Goal: Information Seeking & Learning: Check status

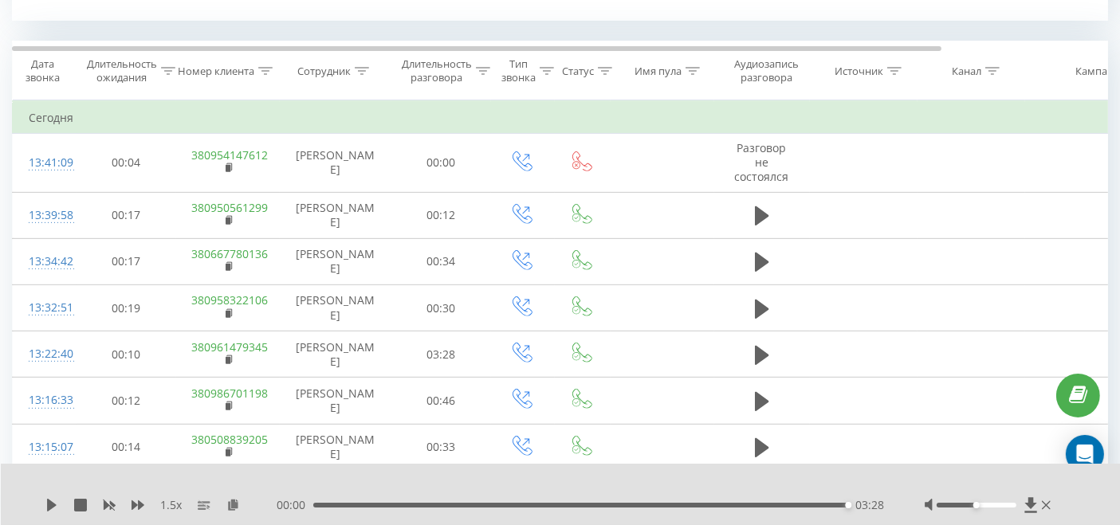
click at [359, 67] on icon at bounding box center [362, 71] width 14 height 8
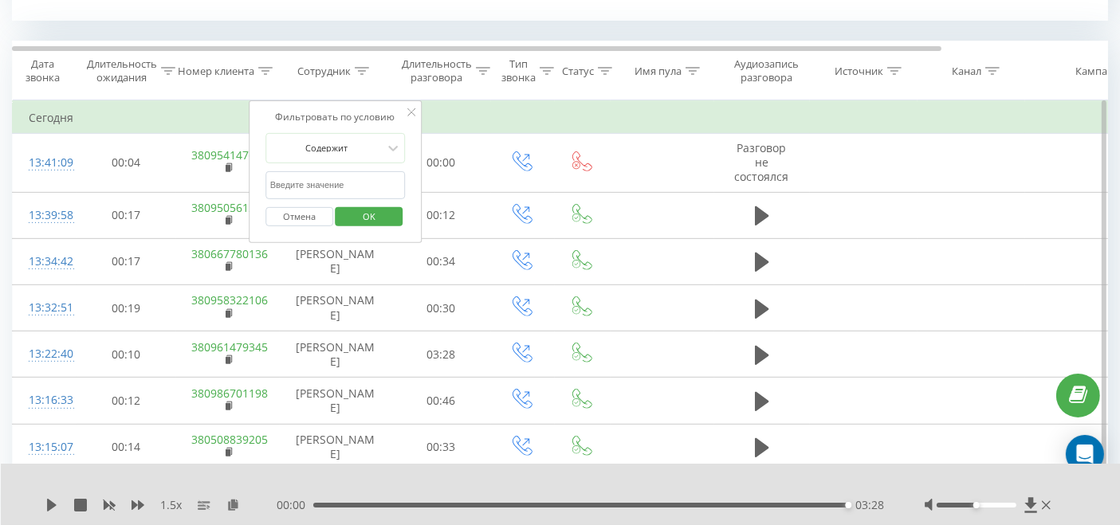
click at [316, 190] on input "text" at bounding box center [335, 185] width 140 height 28
type input "молофій"
click at [364, 214] on span "OK" at bounding box center [369, 216] width 45 height 25
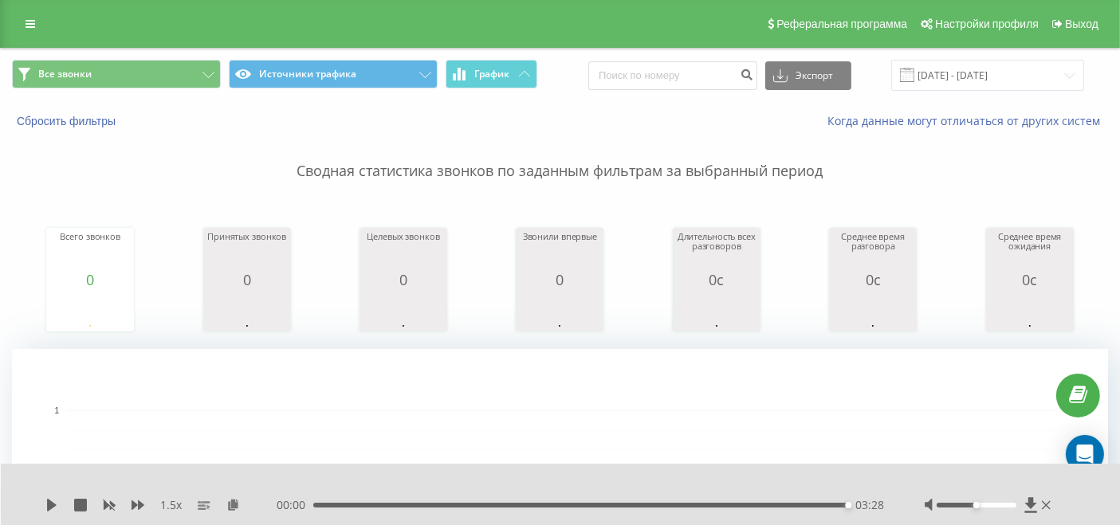
click at [32, 37] on div "Реферальная программа Настройки профиля Выход" at bounding box center [560, 24] width 1120 height 48
click at [18, 17] on link at bounding box center [30, 24] width 29 height 22
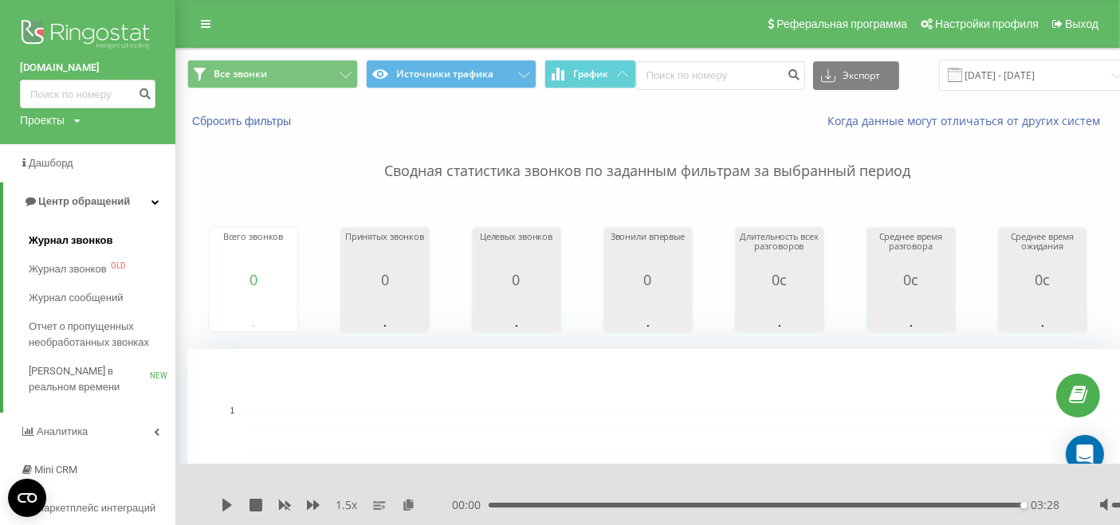
click at [91, 247] on span "Журнал звонков" at bounding box center [71, 241] width 84 height 16
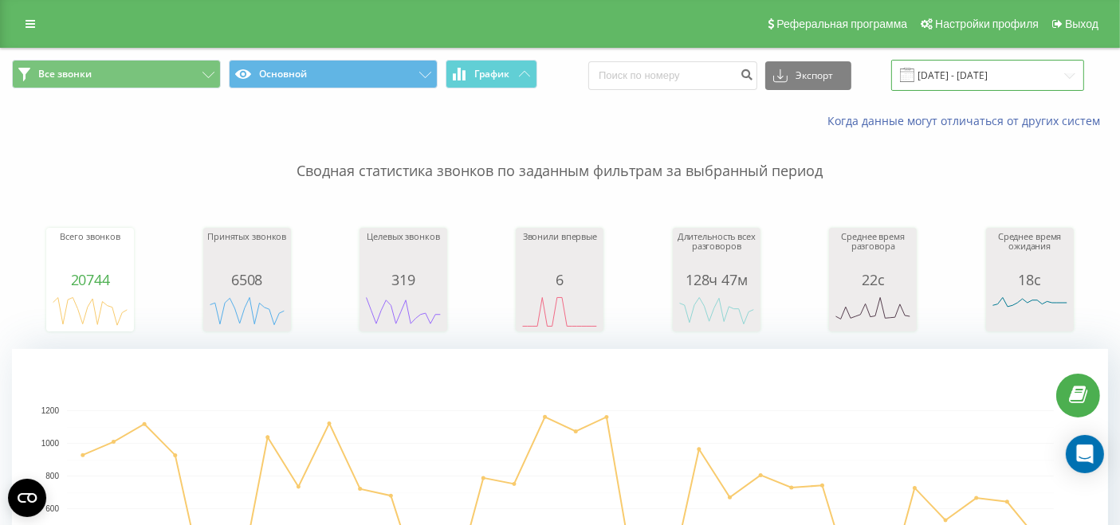
click at [1002, 73] on input "[DATE] - [DATE]" at bounding box center [987, 75] width 193 height 31
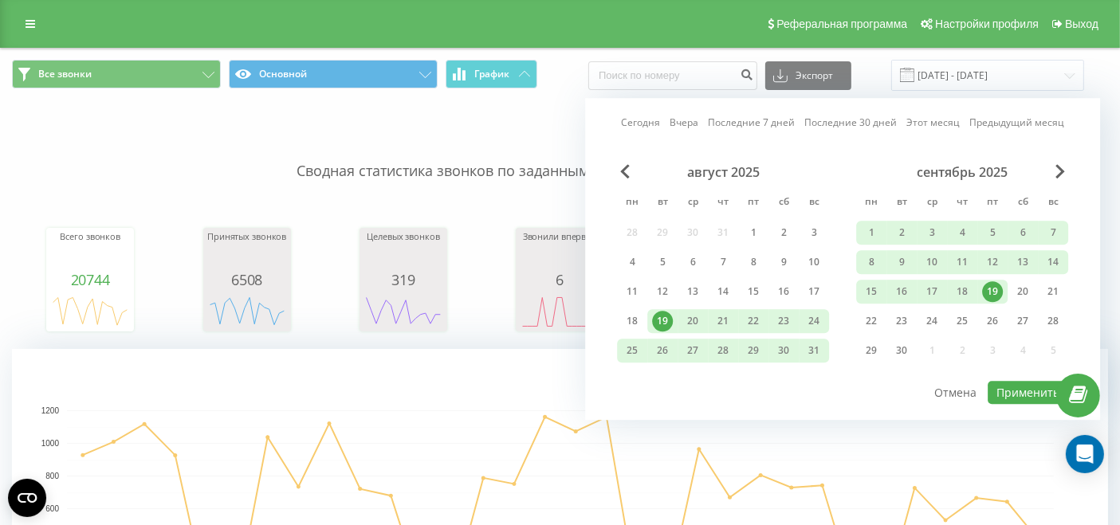
click at [991, 289] on div "19" at bounding box center [992, 291] width 21 height 21
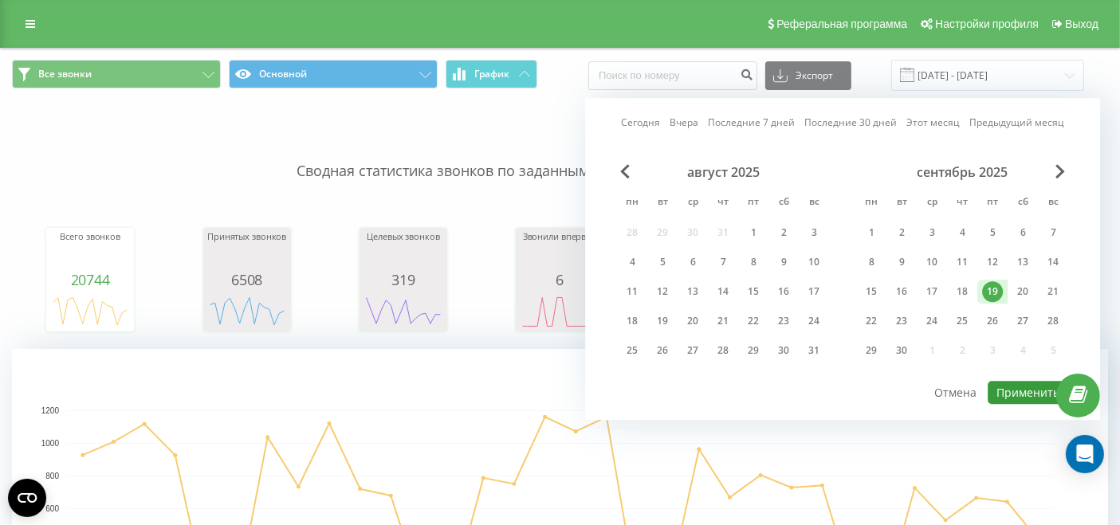
click at [1030, 387] on button "Применить" at bounding box center [1027, 392] width 80 height 23
type input "[DATE] - [DATE]"
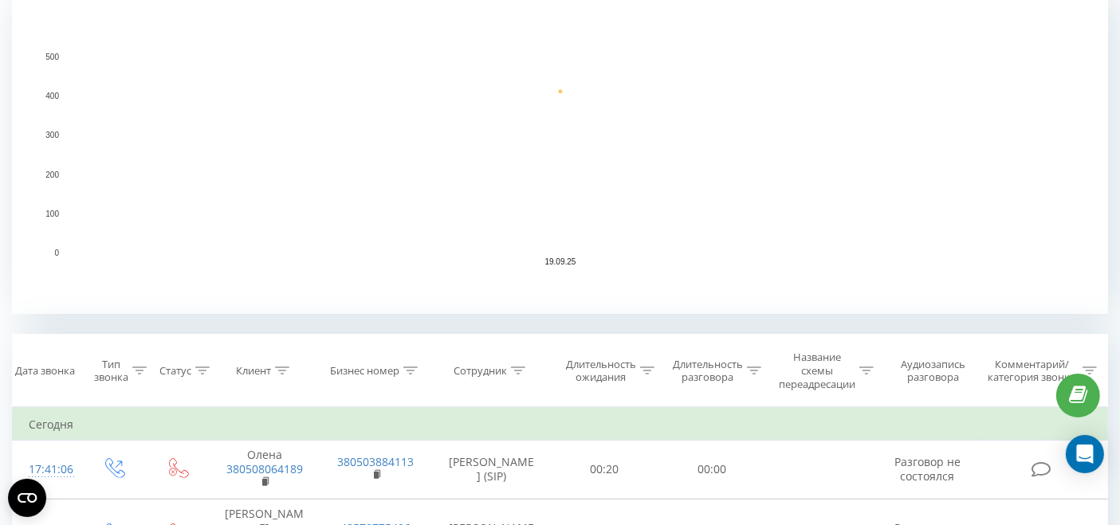
scroll to position [531, 0]
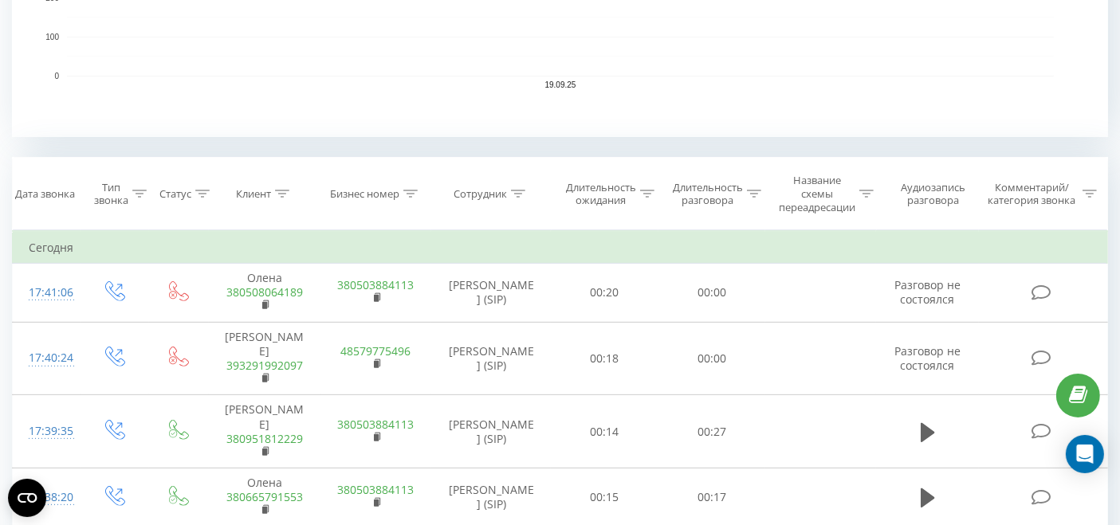
click at [524, 196] on icon at bounding box center [518, 194] width 14 height 8
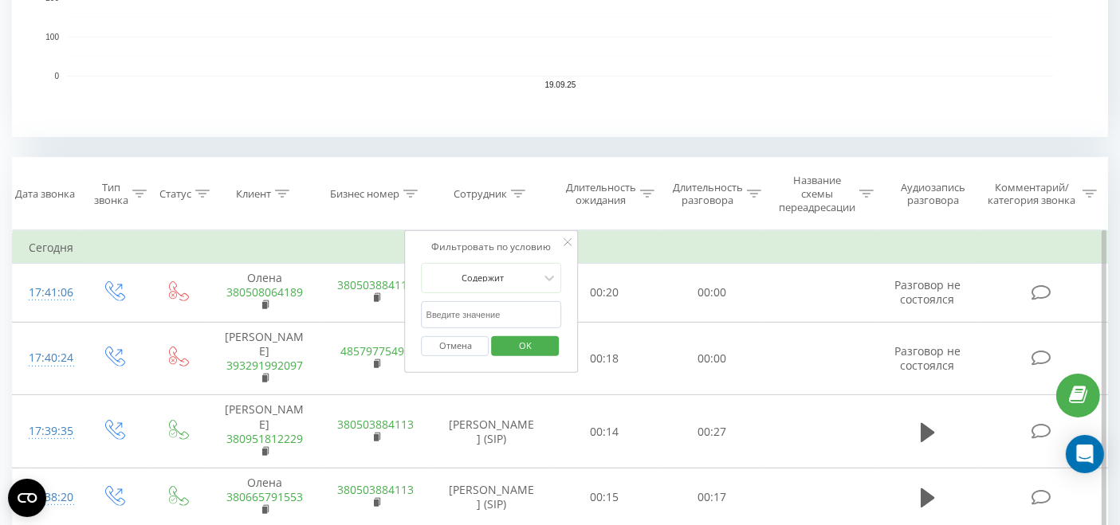
click at [472, 316] on input "text" at bounding box center [492, 315] width 140 height 28
click at [500, 343] on button "OK" at bounding box center [525, 346] width 68 height 20
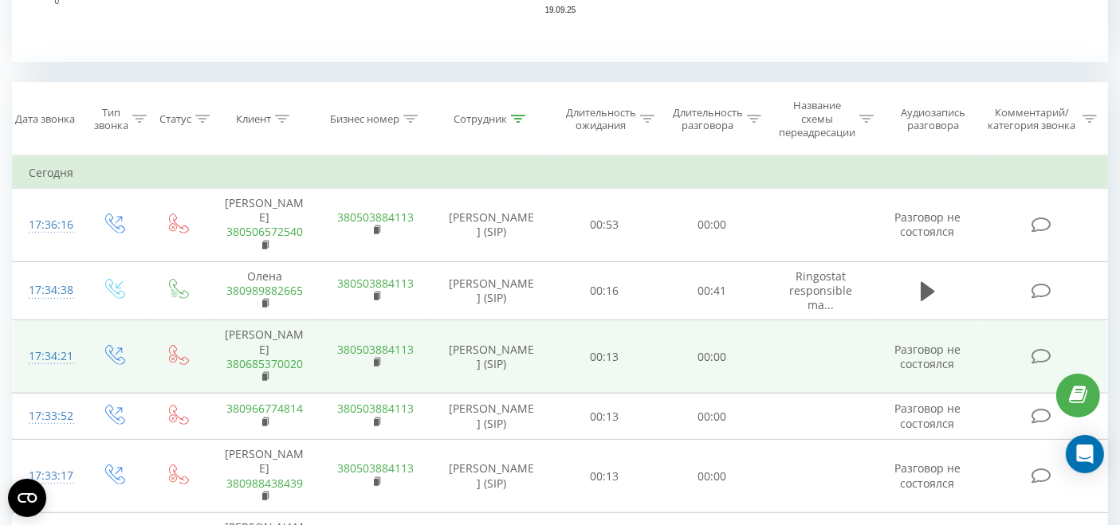
scroll to position [619, 0]
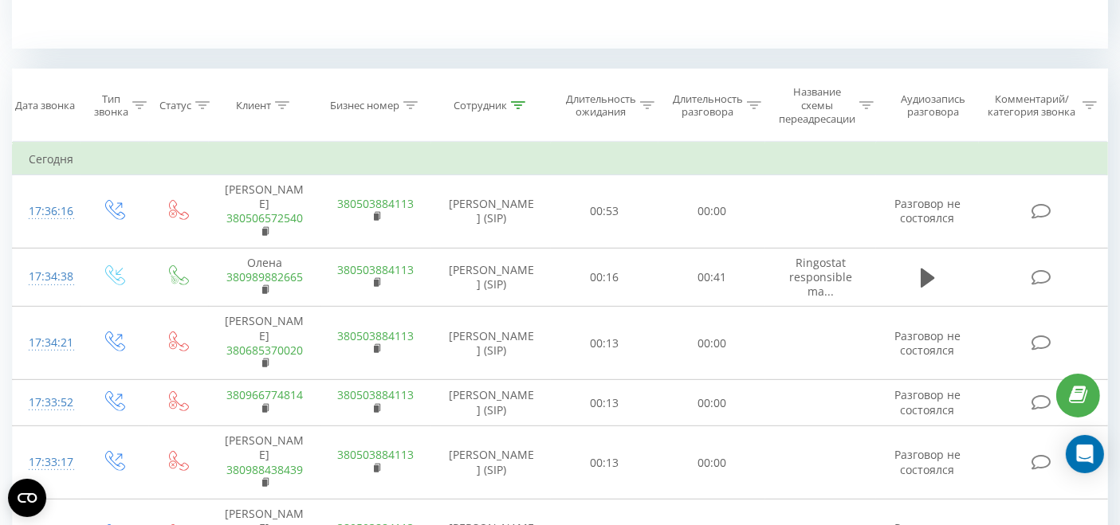
drag, startPoint x: 525, startPoint y: 101, endPoint x: 520, endPoint y: 109, distance: 9.7
click at [522, 101] on div "Сотрудник" at bounding box center [491, 106] width 120 height 14
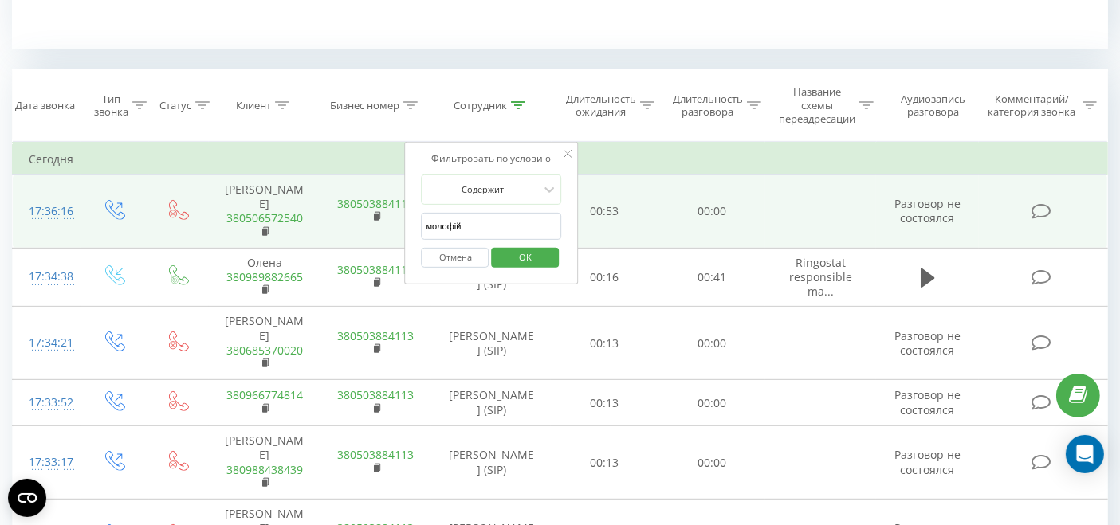
drag, startPoint x: 441, startPoint y: 231, endPoint x: 395, endPoint y: 231, distance: 45.4
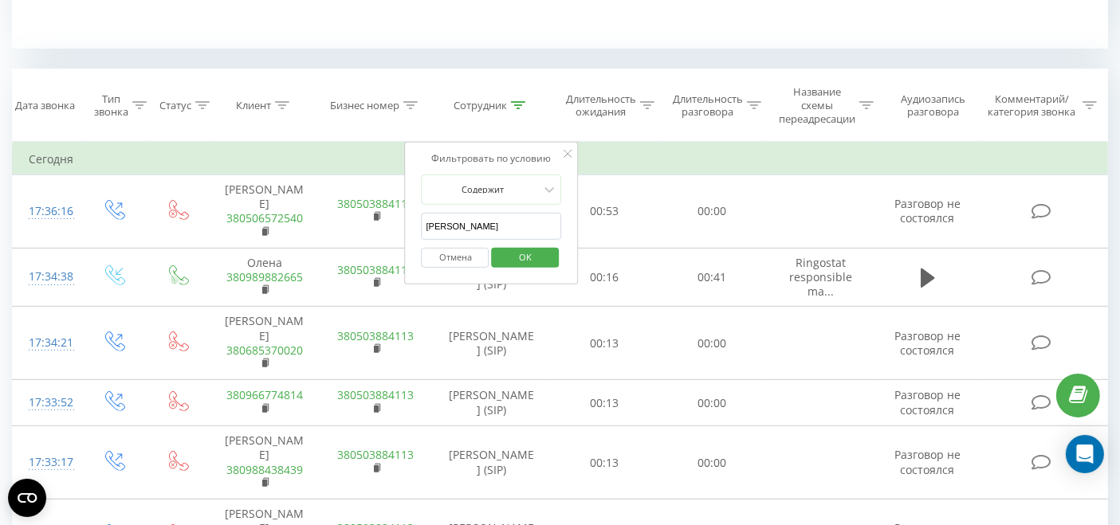
click at [535, 253] on span "OK" at bounding box center [525, 257] width 45 height 25
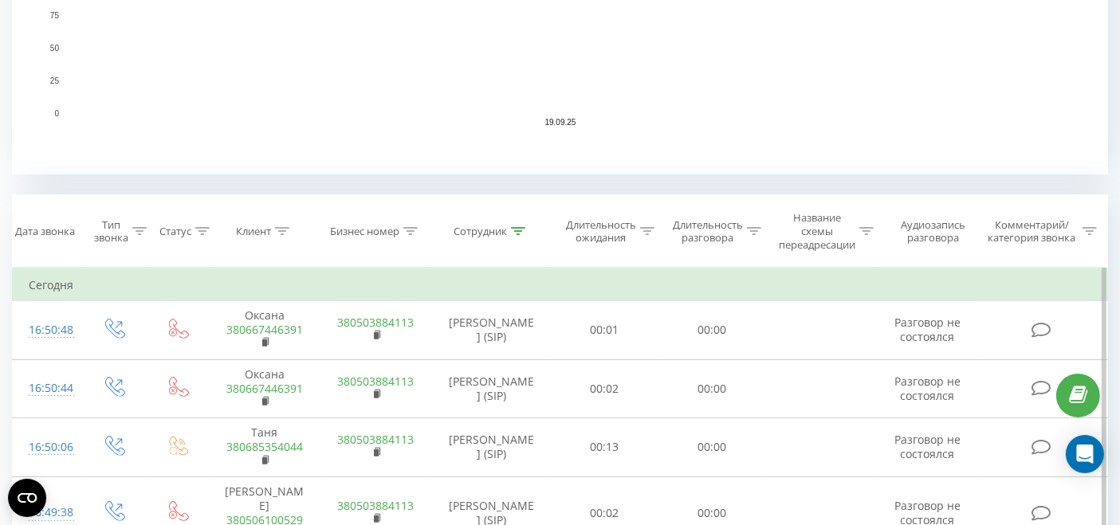
scroll to position [531, 0]
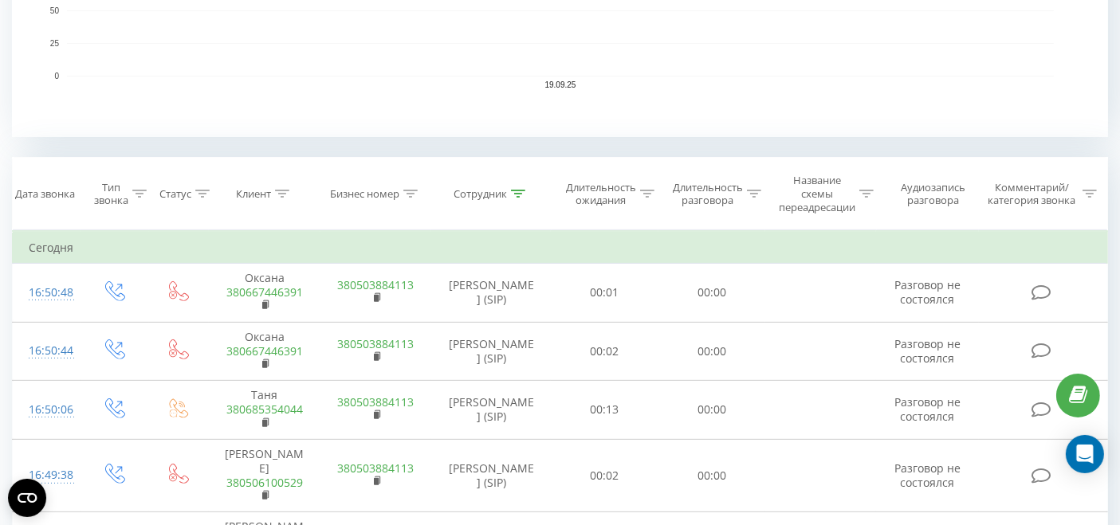
click at [520, 191] on icon at bounding box center [518, 194] width 14 height 8
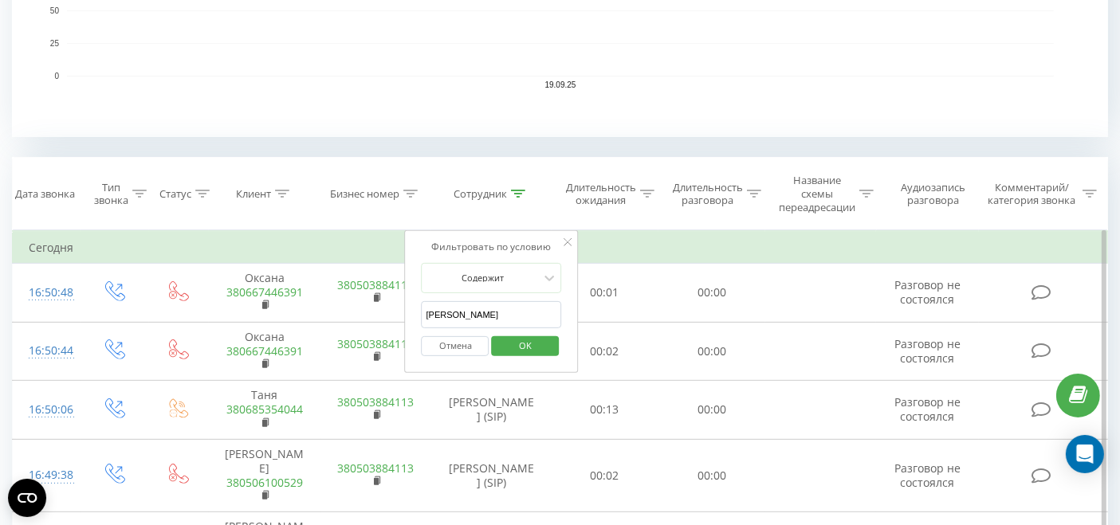
drag, startPoint x: 474, startPoint y: 319, endPoint x: 418, endPoint y: 310, distance: 56.5
click at [418, 310] on div "Фильтровать по условию Содержит олександр Отмена OK" at bounding box center [492, 301] width 174 height 143
click at [532, 344] on span "OK" at bounding box center [525, 345] width 45 height 25
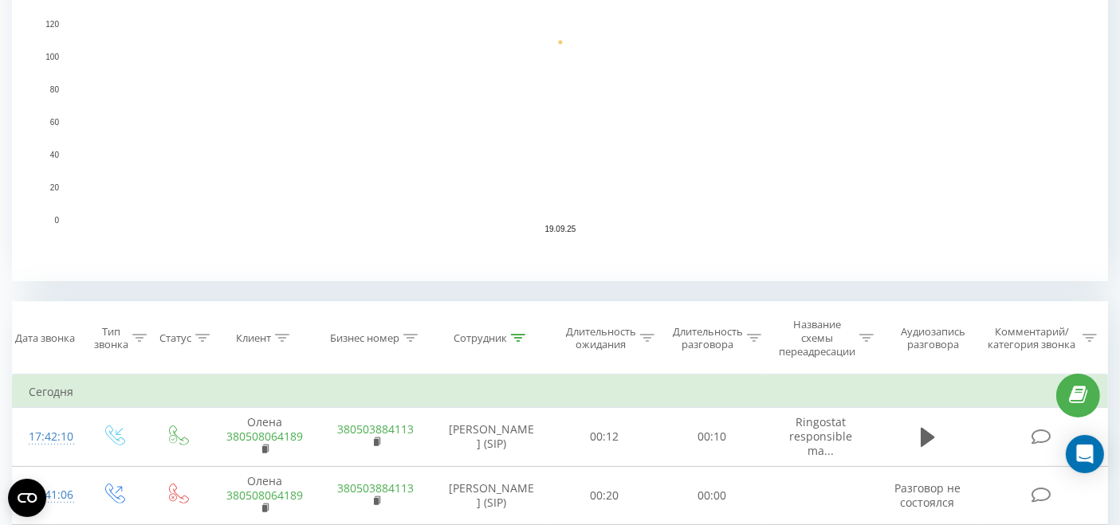
scroll to position [578, 0]
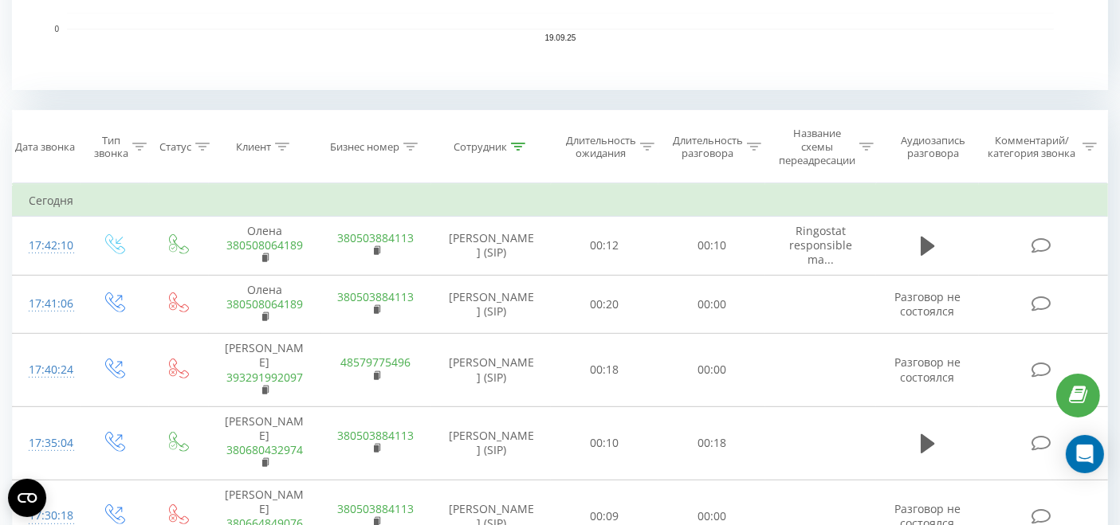
click at [137, 143] on icon at bounding box center [139, 147] width 14 height 8
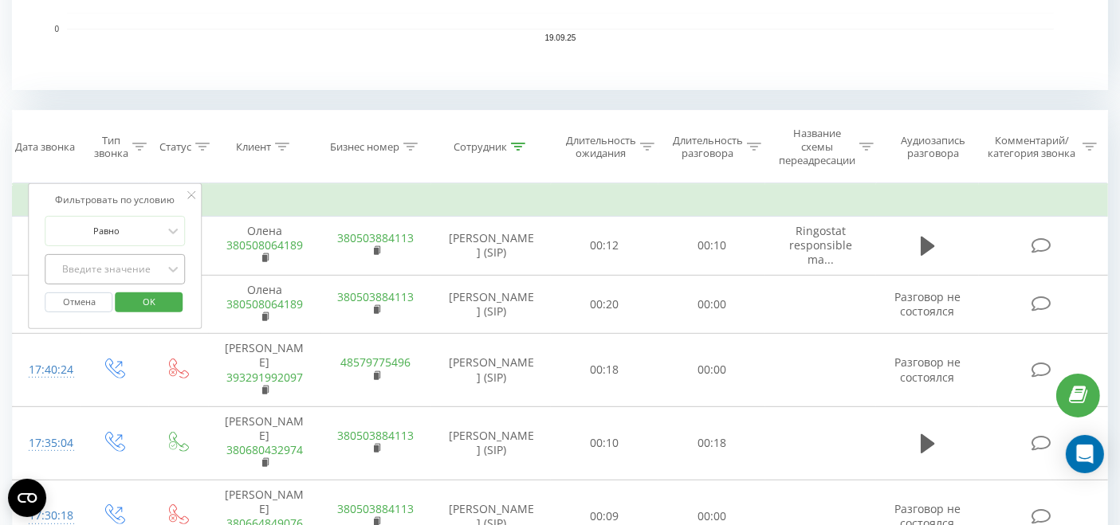
click at [116, 270] on div "Введите значение" at bounding box center [106, 269] width 113 height 13
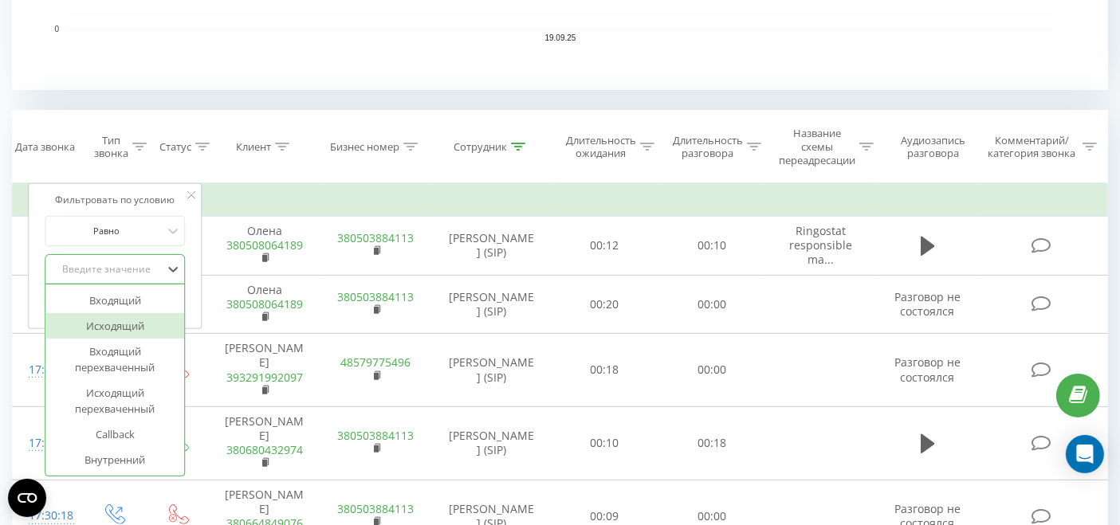
click at [118, 317] on div "Исходящий" at bounding box center [115, 325] width 139 height 25
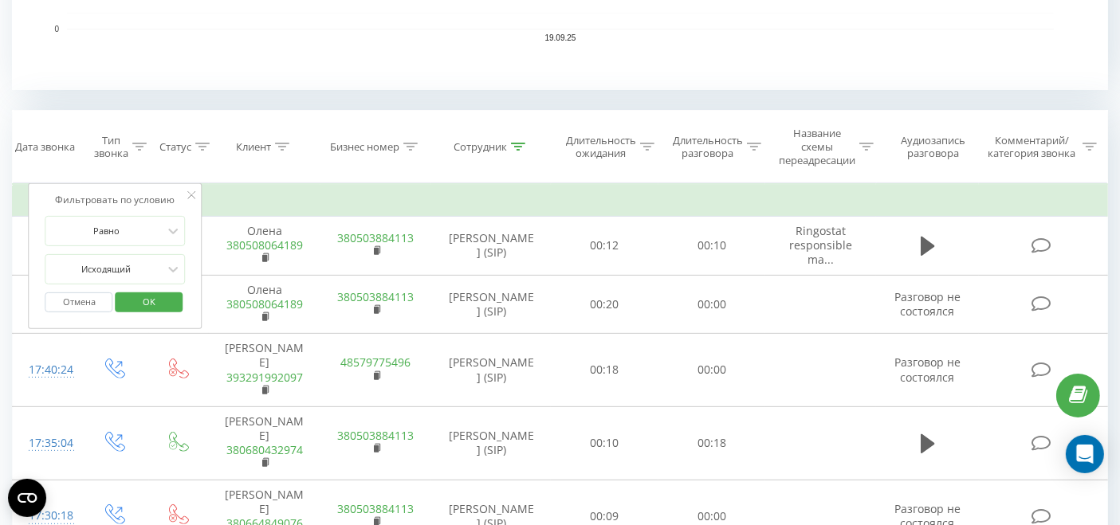
click at [125, 299] on button "OK" at bounding box center [149, 302] width 68 height 20
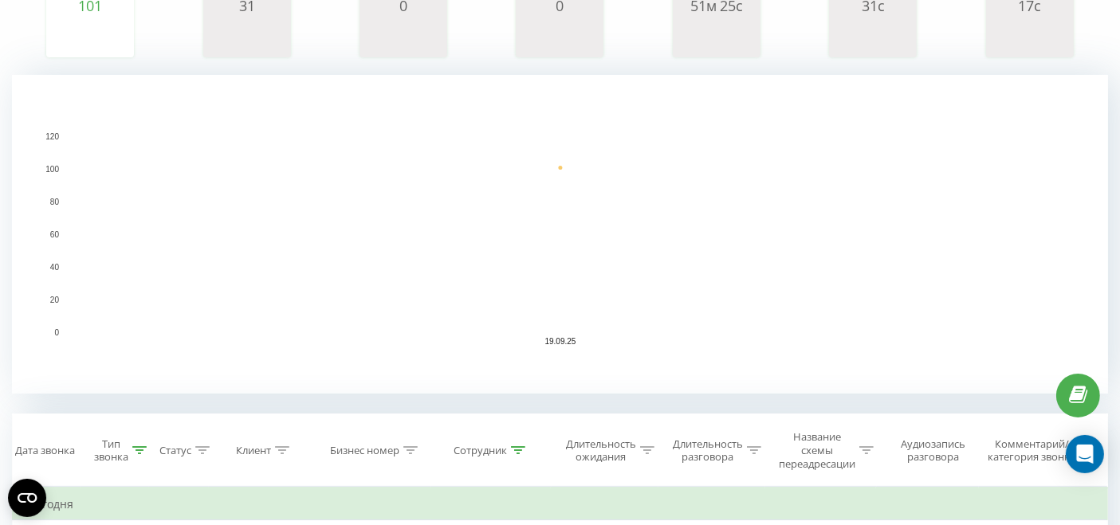
scroll to position [447, 0]
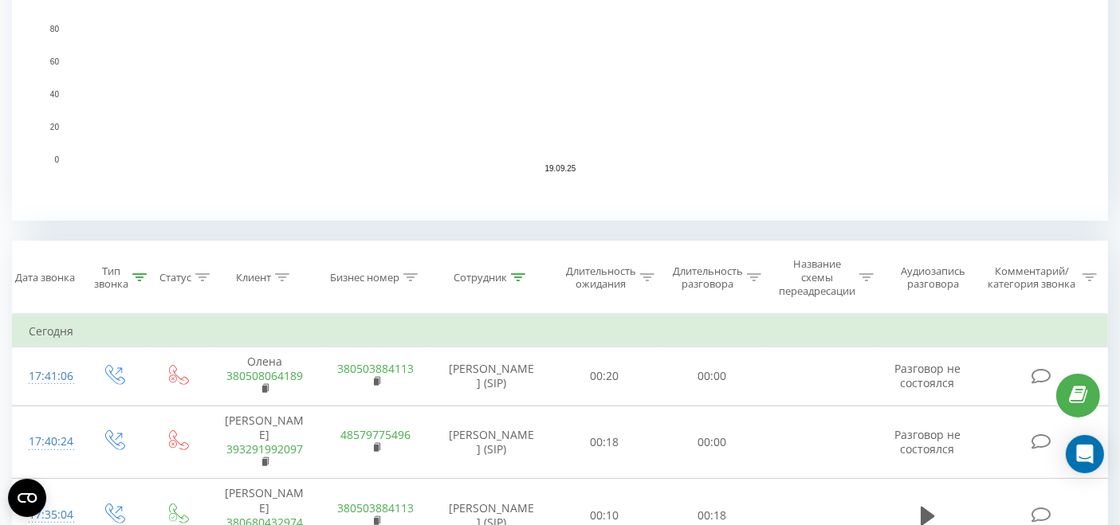
click at [512, 277] on icon at bounding box center [518, 277] width 14 height 8
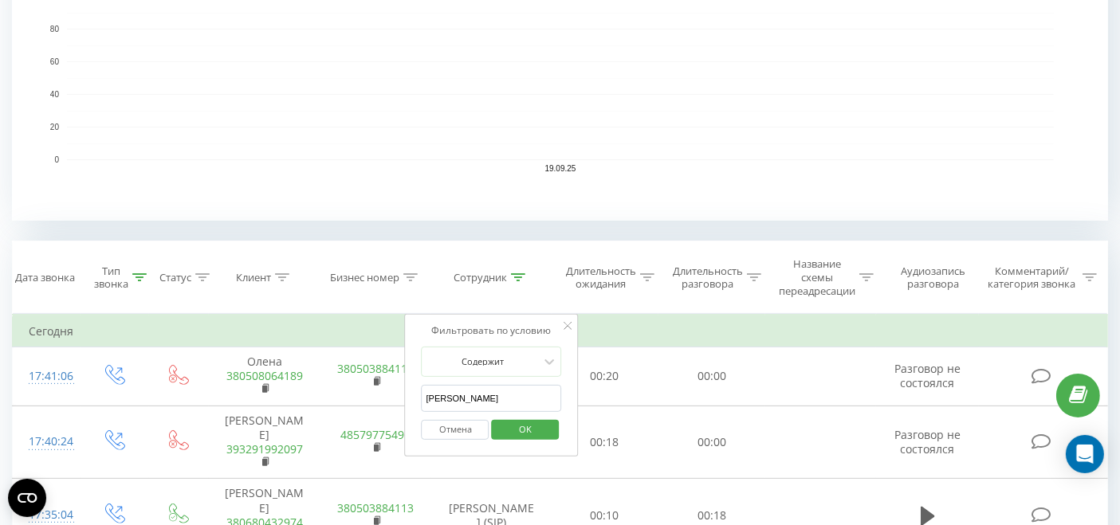
drag, startPoint x: 471, startPoint y: 392, endPoint x: 405, endPoint y: 398, distance: 66.4
click at [405, 398] on div "Фильтровать по условию Содержит вікторія Отмена OK" at bounding box center [492, 385] width 174 height 143
click at [532, 432] on span "OK" at bounding box center [525, 429] width 45 height 25
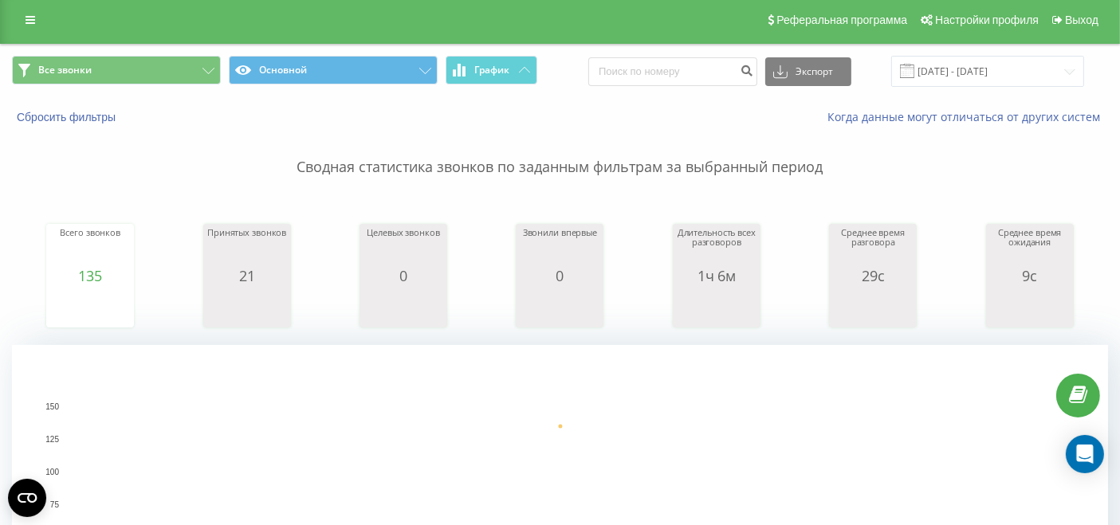
scroll to position [535, 0]
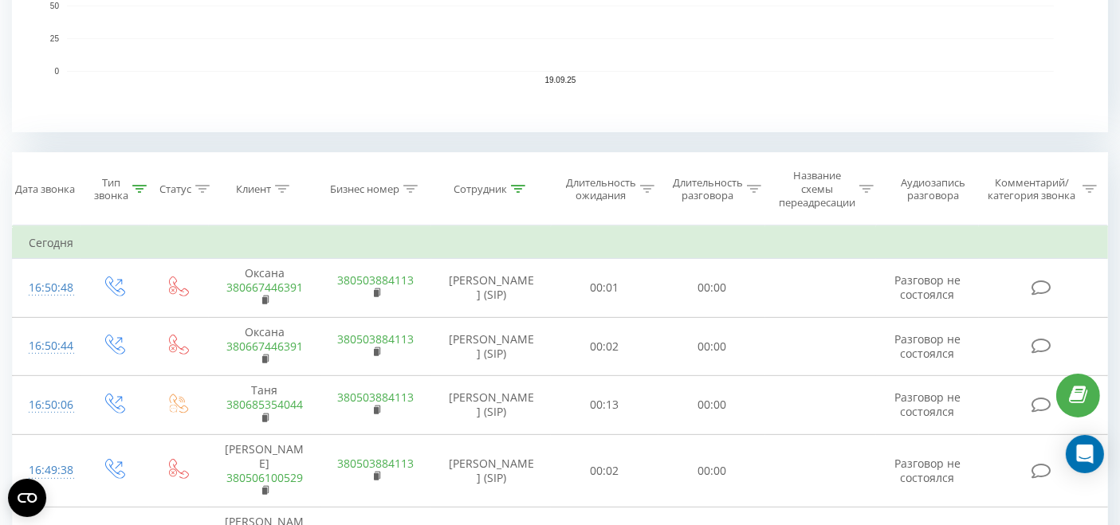
click at [514, 190] on icon at bounding box center [518, 189] width 14 height 8
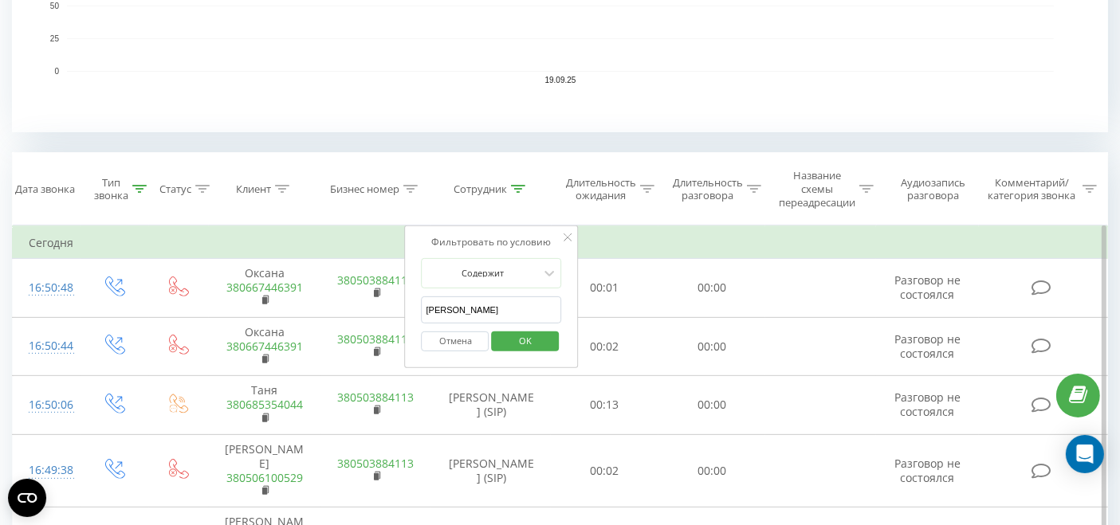
drag, startPoint x: 477, startPoint y: 310, endPoint x: 423, endPoint y: 309, distance: 53.4
click at [423, 309] on input "олександр" at bounding box center [492, 310] width 140 height 28
type input "молофій"
click at [515, 340] on span "OK" at bounding box center [525, 340] width 45 height 25
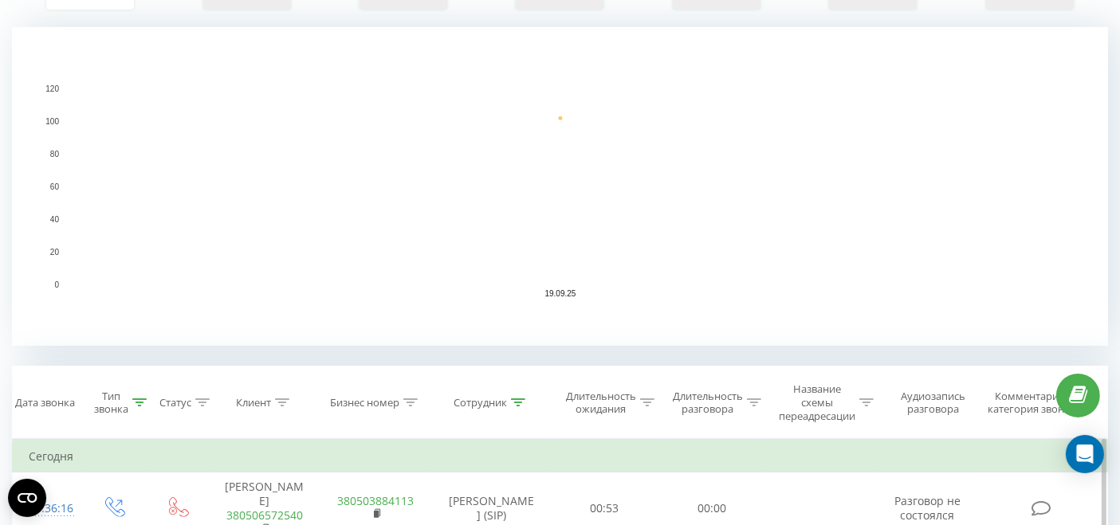
scroll to position [139, 0]
